Goal: Task Accomplishment & Management: Manage account settings

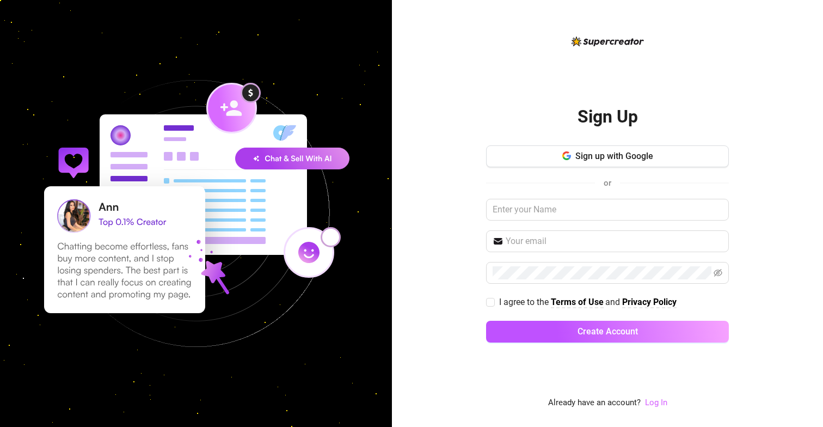
click at [653, 404] on link "Log In" at bounding box center [656, 402] width 22 height 10
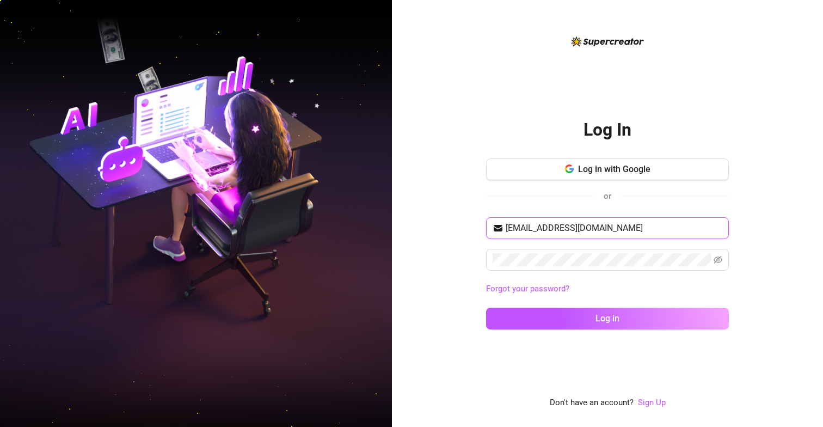
click at [520, 230] on input "[EMAIL_ADDRESS][DOMAIN_NAME]" at bounding box center [614, 228] width 217 height 13
paste input "[PERSON_NAME][EMAIL_ADDRESS][DOMAIN_NAME]"
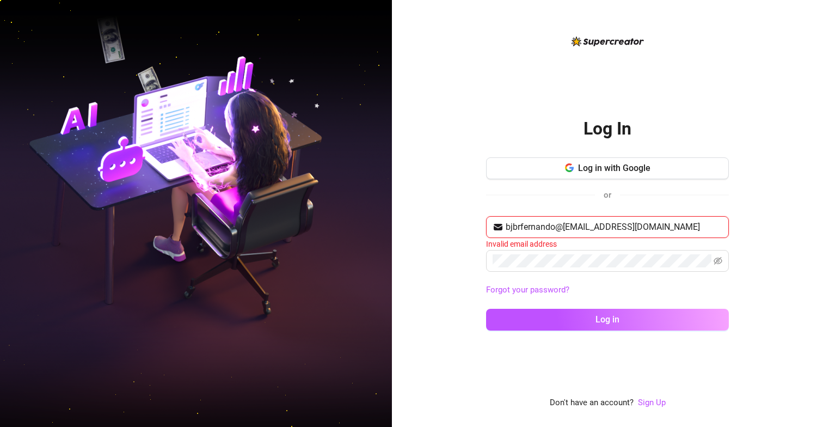
paste input "[PERSON_NAME]"
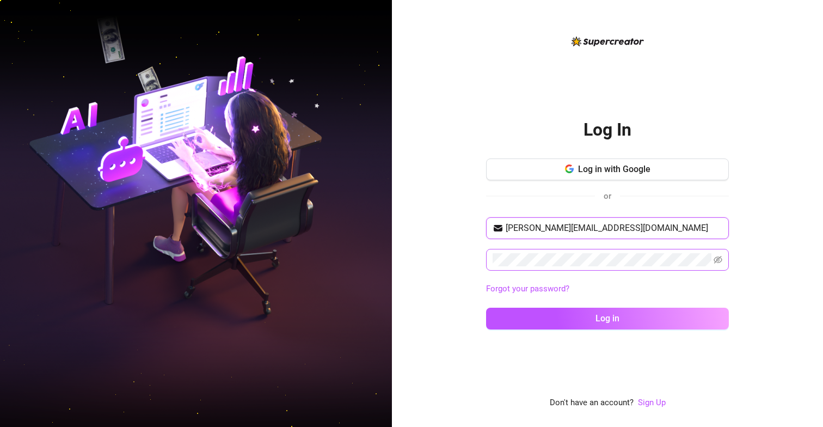
type input "[PERSON_NAME][EMAIL_ADDRESS][DOMAIN_NAME]"
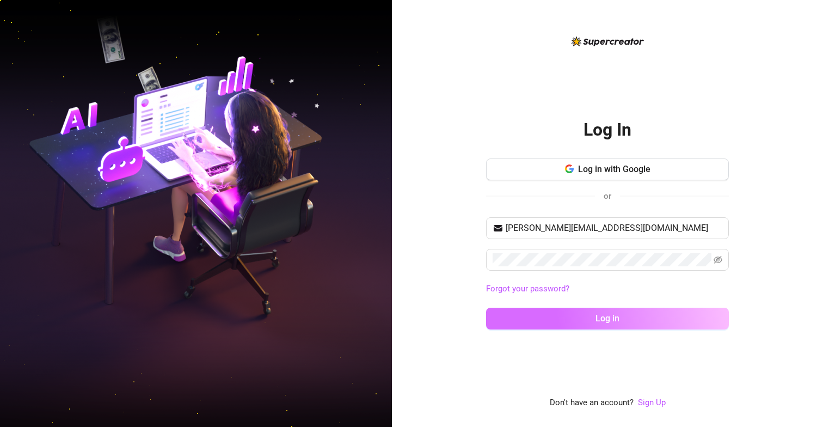
click at [570, 312] on button "Log in" at bounding box center [607, 319] width 243 height 22
